Goal: Navigation & Orientation: Find specific page/section

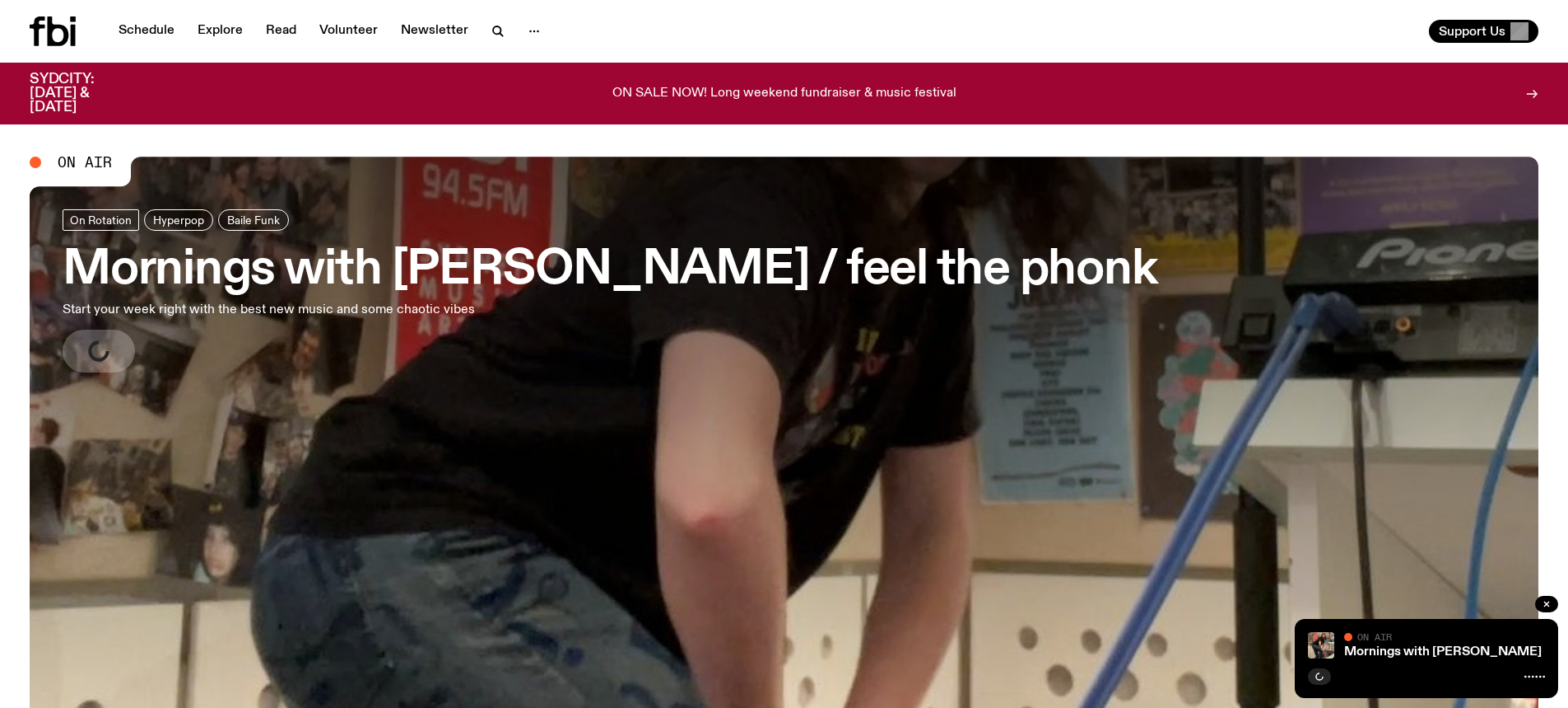
click at [702, 290] on h3 "Mornings with [PERSON_NAME] / feel the phonk" at bounding box center [609, 270] width 1094 height 46
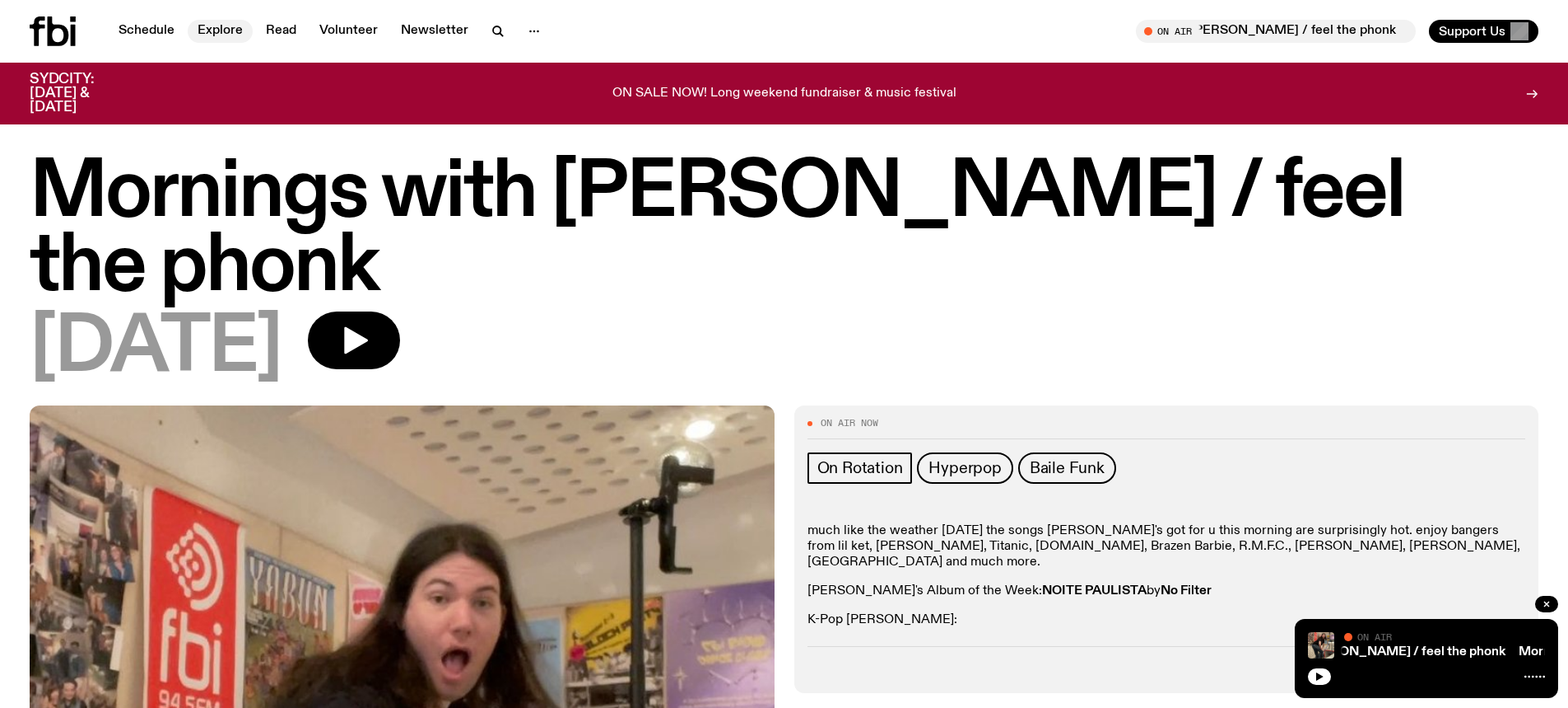
click at [213, 26] on link "Explore" at bounding box center [219, 31] width 65 height 23
